Goal: Information Seeking & Learning: Learn about a topic

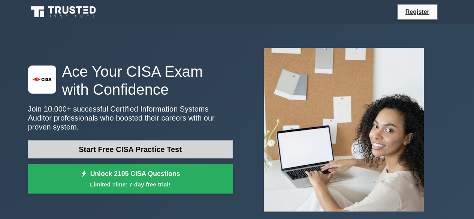
click at [163, 145] on link "Start Free CISA Practice Test" at bounding box center [130, 149] width 204 height 18
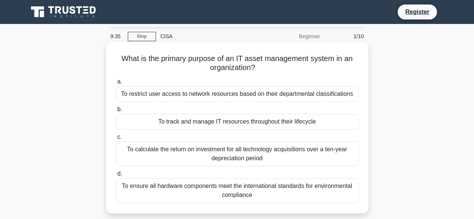
click at [217, 123] on div "To track and manage IT resources throughout their lifecycle" at bounding box center [237, 122] width 243 height 16
click at [116, 112] on input "b. To track and manage IT resources throughout their lifecycle" at bounding box center [116, 109] width 0 height 5
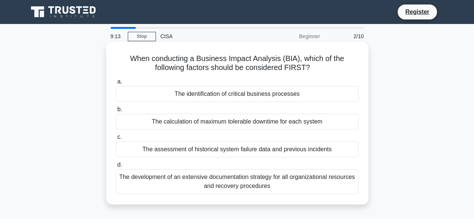
click at [202, 96] on div "The identification of critical business processes" at bounding box center [237, 94] width 243 height 16
click at [116, 84] on input "a. The identification of critical business processes" at bounding box center [116, 81] width 0 height 5
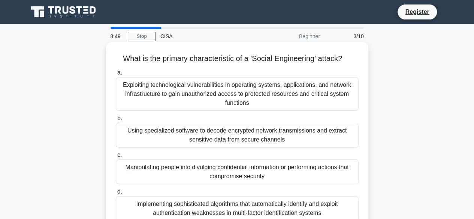
click at [207, 167] on div "Manipulating people into divulging confidential information or performing actio…" at bounding box center [237, 172] width 243 height 25
click at [116, 158] on input "c. Manipulating people into divulging confidential information or performing ac…" at bounding box center [116, 155] width 0 height 5
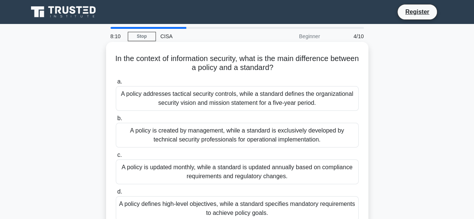
click at [255, 210] on div "A policy defines high-level objectives, while a standard specifies mandatory re…" at bounding box center [237, 208] width 243 height 25
click at [116, 194] on input "d. A policy defines high-level objectives, while a standard specifies mandatory…" at bounding box center [116, 191] width 0 height 5
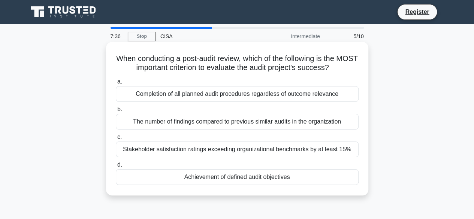
click at [246, 179] on div "Achievement of defined audit objectives" at bounding box center [237, 177] width 243 height 16
click at [116, 167] on input "d. Achievement of defined audit objectives" at bounding box center [116, 165] width 0 height 5
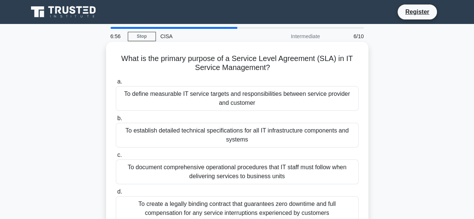
click at [235, 98] on div "To define measurable IT service targets and responsibilities between service pr…" at bounding box center [237, 98] width 243 height 25
click at [116, 84] on input "a. To define measurable IT service targets and responsibilities between service…" at bounding box center [116, 81] width 0 height 5
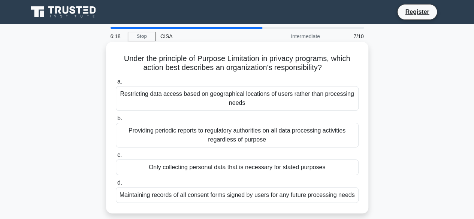
click at [220, 169] on div "Only collecting personal data that is necessary for stated purposes" at bounding box center [237, 168] width 243 height 16
click at [116, 158] on input "c. Only collecting personal data that is necessary for stated purposes" at bounding box center [116, 155] width 0 height 5
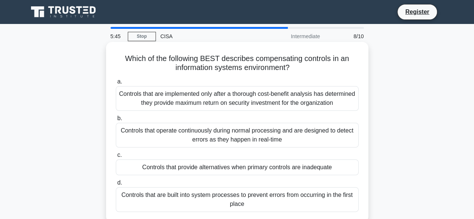
click at [224, 166] on div "Controls that provide alternatives when primary controls are inadequate" at bounding box center [237, 168] width 243 height 16
click at [116, 158] on input "c. Controls that provide alternatives when primary controls are inadequate" at bounding box center [116, 155] width 0 height 5
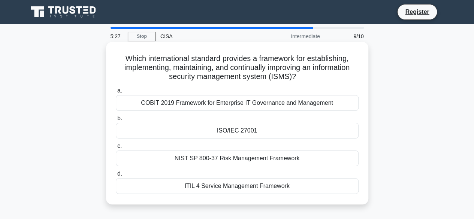
click at [236, 131] on div "ISO/IEC 27001" at bounding box center [237, 131] width 243 height 16
click at [116, 121] on input "b. ISO/IEC 27001" at bounding box center [116, 118] width 0 height 5
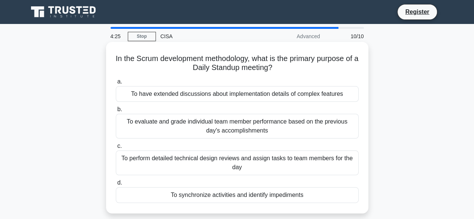
click at [240, 194] on div "To synchronize activities and identify impediments" at bounding box center [237, 195] width 243 height 16
click at [116, 185] on input "d. To synchronize activities and identify impediments" at bounding box center [116, 183] width 0 height 5
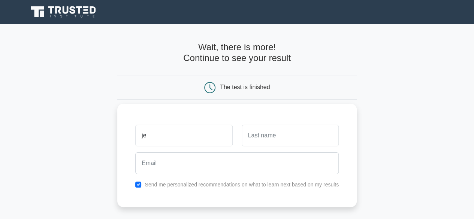
type input "j"
type input "Jennifer"
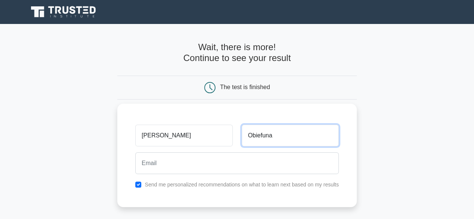
type input "Obiefuna"
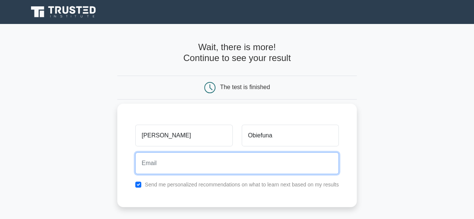
click at [213, 163] on input "email" at bounding box center [236, 163] width 203 height 22
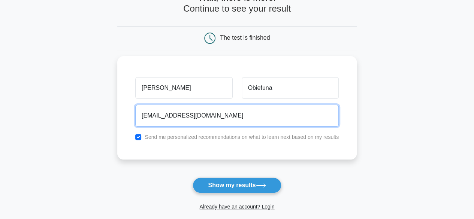
scroll to position [52, 0]
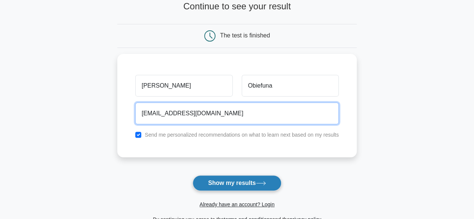
type input "jennifernwigwe@yahoo.com"
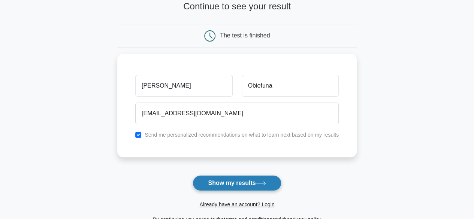
click at [237, 179] on button "Show my results" at bounding box center [236, 183] width 88 height 16
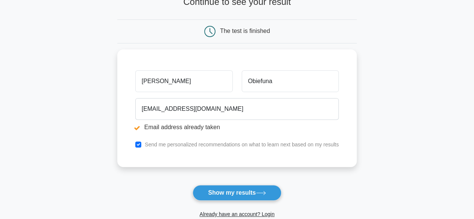
scroll to position [85, 0]
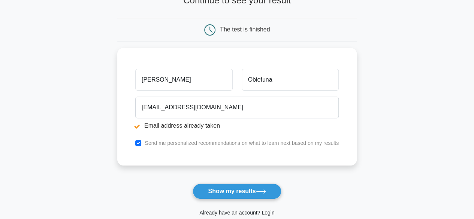
click at [237, 212] on link "Already have an account? Login" at bounding box center [236, 213] width 75 height 6
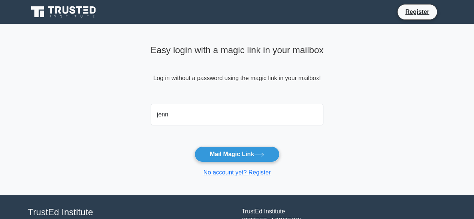
type input "[EMAIL_ADDRESS][DOMAIN_NAME]"
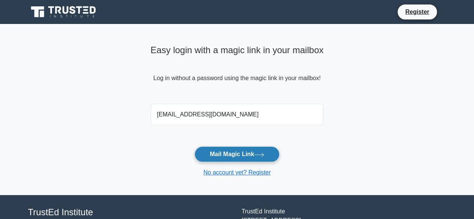
click at [194, 146] on button "Mail Magic Link" at bounding box center [236, 154] width 85 height 16
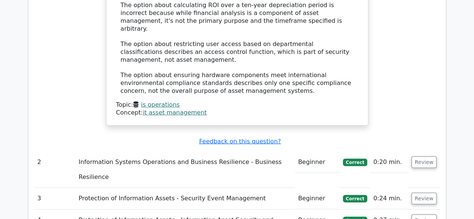
scroll to position [974, 0]
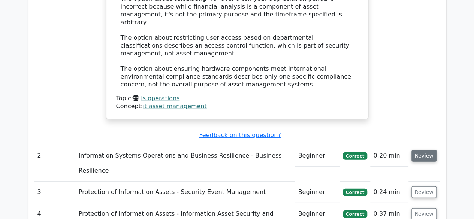
click at [423, 150] on button "Review" at bounding box center [423, 156] width 25 height 12
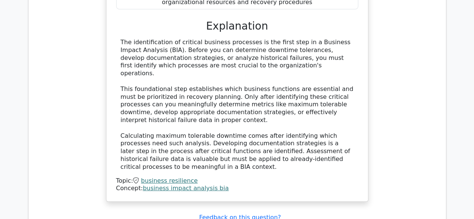
scroll to position [1288, 0]
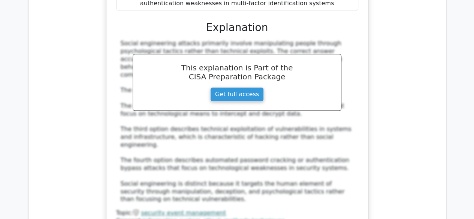
scroll to position [1708, 0]
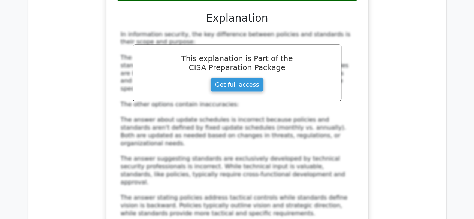
scroll to position [2157, 0]
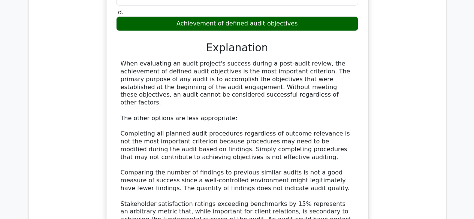
scroll to position [2606, 0]
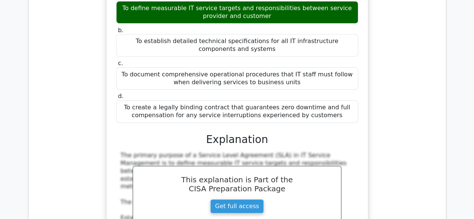
scroll to position [2981, 0]
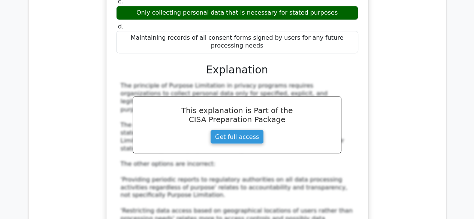
scroll to position [3445, 0]
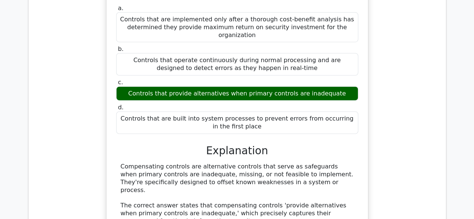
scroll to position [3820, 0]
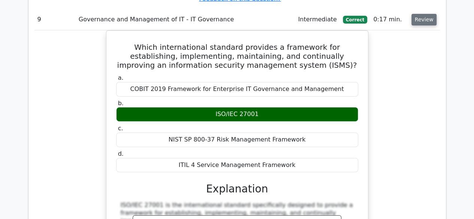
scroll to position [4194, 0]
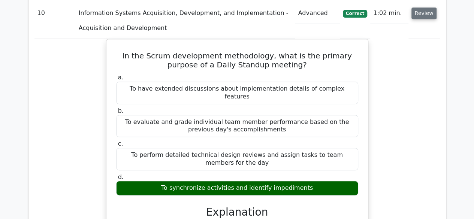
scroll to position [4629, 0]
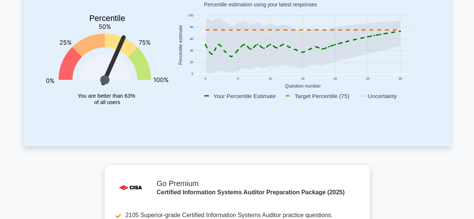
scroll to position [105, 0]
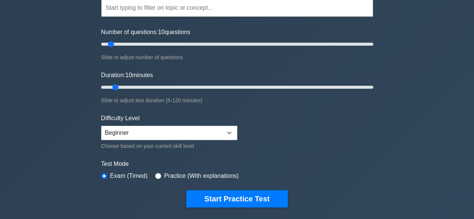
scroll to position [90, 0]
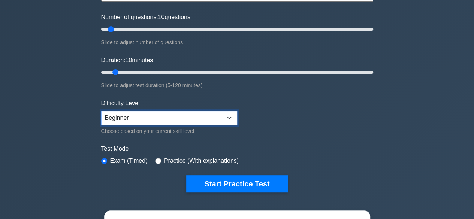
click at [229, 116] on select "Beginner Intermediate Expert" at bounding box center [169, 118] width 136 height 14
select select "expert"
click at [101, 111] on select "Beginner Intermediate Expert" at bounding box center [169, 118] width 136 height 14
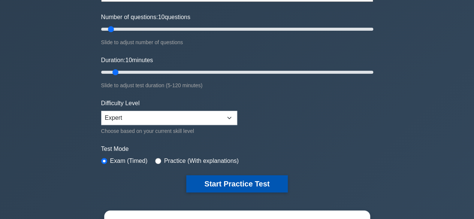
click at [228, 179] on button "Start Practice Test" at bounding box center [236, 183] width 101 height 17
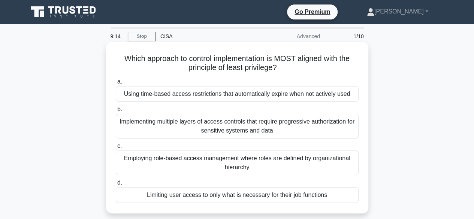
click at [259, 195] on div "Limiting user access to only what is necessary for their job functions" at bounding box center [237, 195] width 243 height 16
click at [116, 185] on input "d. Limiting user access to only what is necessary for their job functions" at bounding box center [116, 183] width 0 height 5
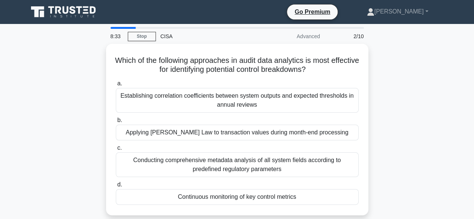
click at [259, 195] on div "Continuous monitoring of key control metrics" at bounding box center [237, 197] width 243 height 16
click at [116, 187] on input "d. Continuous monitoring of key control metrics" at bounding box center [116, 184] width 0 height 5
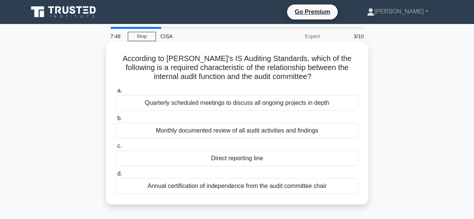
click at [248, 162] on div "Direct reporting line" at bounding box center [237, 159] width 243 height 16
click at [116, 149] on input "c. Direct reporting line" at bounding box center [116, 146] width 0 height 5
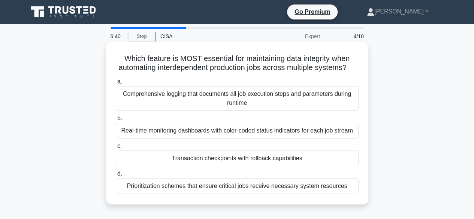
click at [251, 166] on div "Transaction checkpoints with rollback capabilities" at bounding box center [237, 159] width 243 height 16
click at [116, 149] on input "c. Transaction checkpoints with rollback capabilities" at bounding box center [116, 146] width 0 height 5
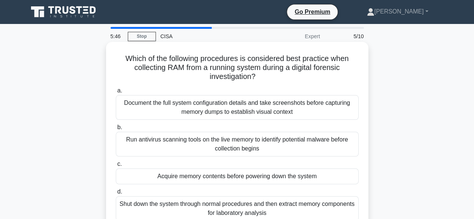
click at [249, 114] on div "Document the full system configuration details and take screenshots before capt…" at bounding box center [237, 107] width 243 height 25
click at [116, 93] on input "a. Document the full system configuration details and take screenshots before c…" at bounding box center [116, 90] width 0 height 5
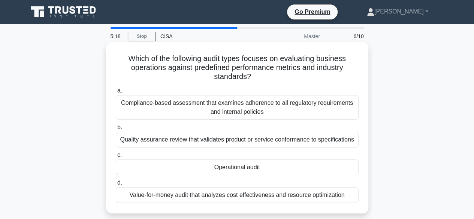
click at [232, 168] on div "Operational audit" at bounding box center [237, 168] width 243 height 16
click at [116, 158] on input "c. Operational audit" at bounding box center [116, 155] width 0 height 5
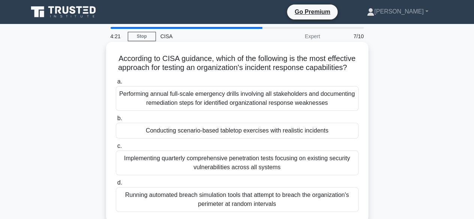
click at [243, 139] on div "Conducting scenario-based tabletop exercises with realistic incidents" at bounding box center [237, 131] width 243 height 16
click at [116, 121] on input "b. Conducting scenario-based tabletop exercises with realistic incidents" at bounding box center [116, 118] width 0 height 5
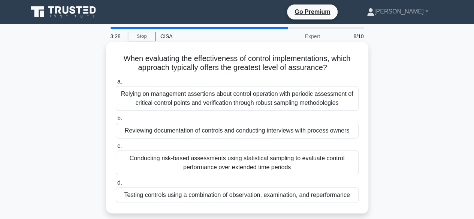
click at [231, 196] on div "Testing controls using a combination of observation, examination, and reperform…" at bounding box center [237, 195] width 243 height 16
click at [116, 185] on input "d. Testing controls using a combination of observation, examination, and reperf…" at bounding box center [116, 183] width 0 height 5
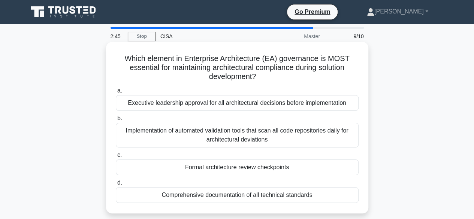
click at [231, 104] on div "Executive leadership approval for all architectural decisions before implementa…" at bounding box center [237, 103] width 243 height 16
click at [116, 93] on input "a. Executive leadership approval for all architectural decisions before impleme…" at bounding box center [116, 90] width 0 height 5
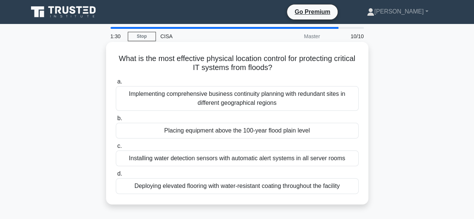
click at [213, 160] on div "Installing water detection sensors with automatic alert systems in all server r…" at bounding box center [237, 159] width 243 height 16
click at [116, 149] on input "c. Installing water detection sensors with automatic alert systems in all serve…" at bounding box center [116, 146] width 0 height 5
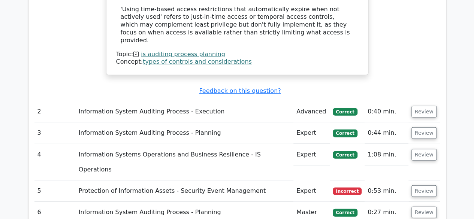
scroll to position [1004, 0]
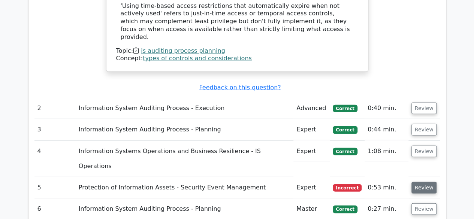
click at [425, 182] on button "Review" at bounding box center [423, 188] width 25 height 12
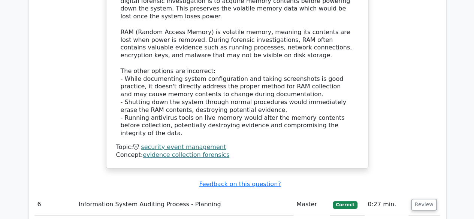
scroll to position [1408, 0]
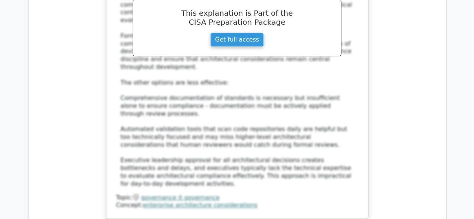
scroll to position [1902, 0]
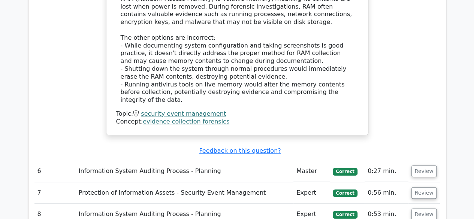
scroll to position [1438, 0]
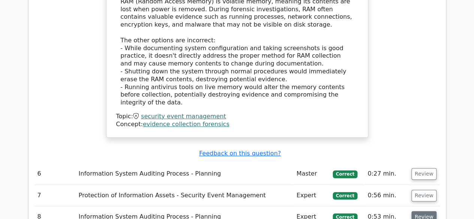
click at [422, 211] on button "Review" at bounding box center [423, 217] width 25 height 12
click at [428, 190] on button "Review" at bounding box center [423, 196] width 25 height 12
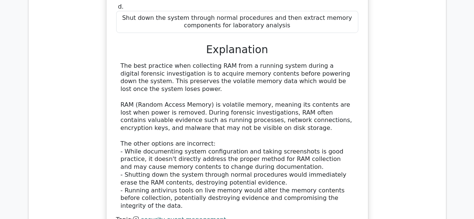
scroll to position [1333, 0]
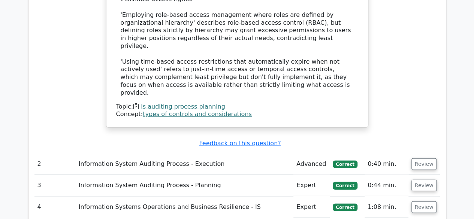
scroll to position [929, 0]
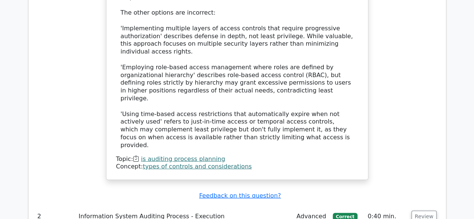
scroll to position [899, 0]
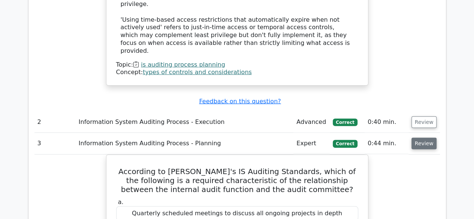
scroll to position [989, 0]
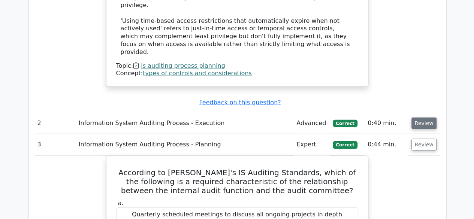
click at [423, 118] on button "Review" at bounding box center [423, 124] width 25 height 12
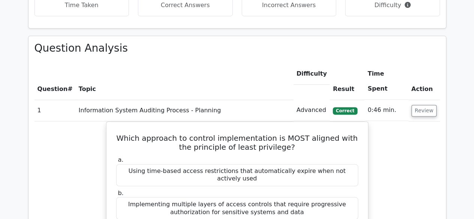
scroll to position [524, 0]
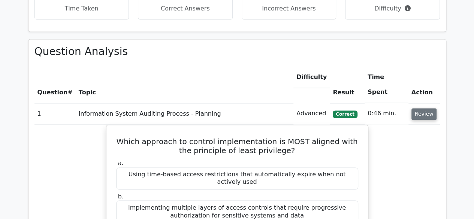
click at [423, 108] on button "Review" at bounding box center [423, 114] width 25 height 12
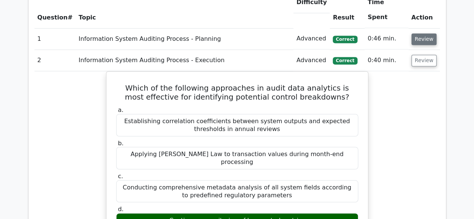
scroll to position [644, 0]
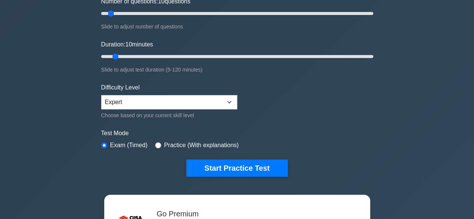
scroll to position [105, 0]
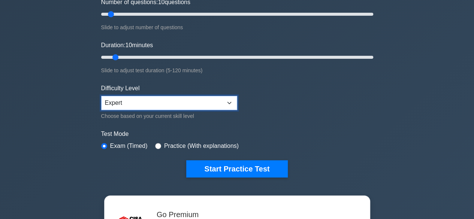
click at [229, 100] on select "Beginner Intermediate Expert" at bounding box center [169, 103] width 136 height 14
select select "intermediate"
click at [101, 96] on select "Beginner Intermediate Expert" at bounding box center [169, 103] width 136 height 14
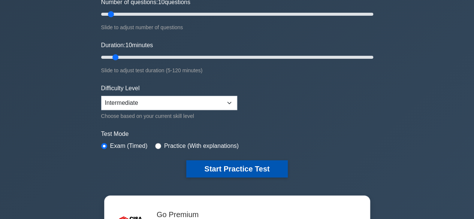
click at [213, 167] on button "Start Practice Test" at bounding box center [236, 168] width 101 height 17
